Goal: Information Seeking & Learning: Learn about a topic

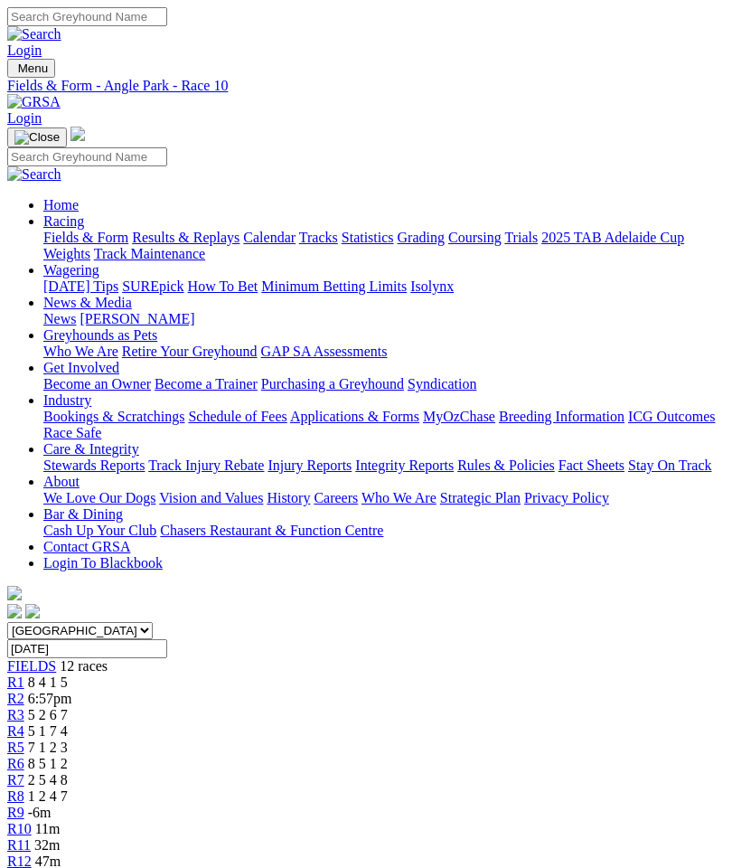
click at [24, 772] on span "R7" at bounding box center [15, 779] width 17 height 15
click at [24, 756] on span "R6" at bounding box center [15, 763] width 17 height 15
click at [24, 788] on link "R8" at bounding box center [15, 795] width 17 height 15
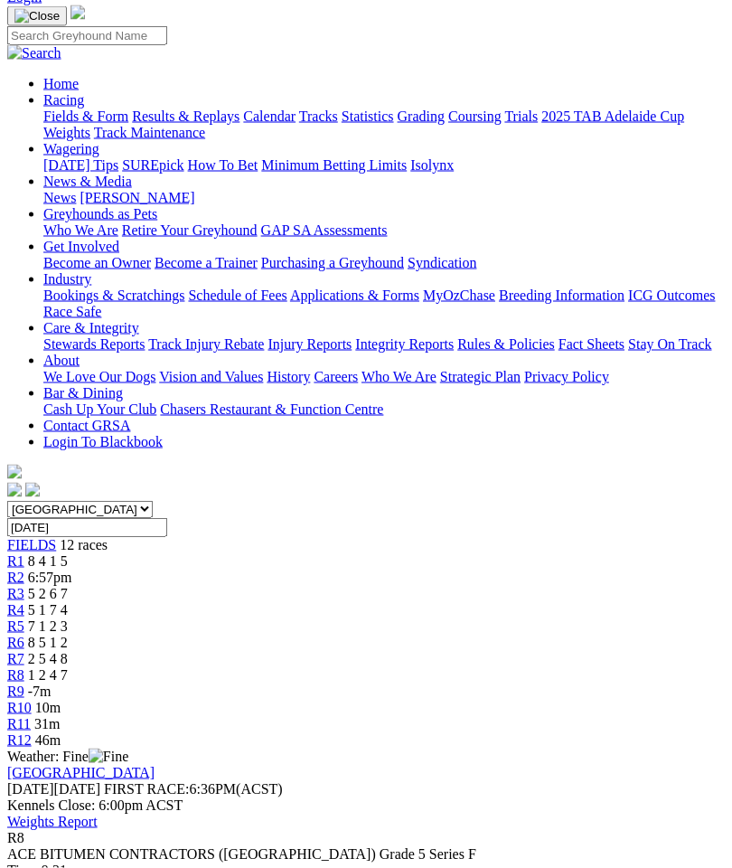
scroll to position [122, 0]
